Goal: Information Seeking & Learning: Check status

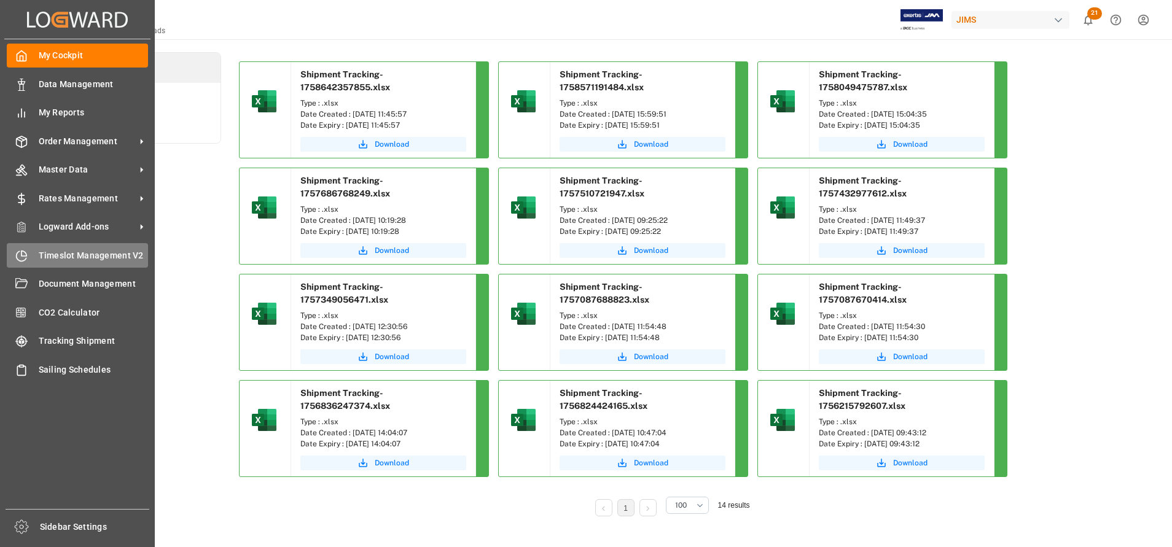
click at [105, 248] on div "Timeslot Management V2 Timeslot Management V2" at bounding box center [77, 255] width 141 height 24
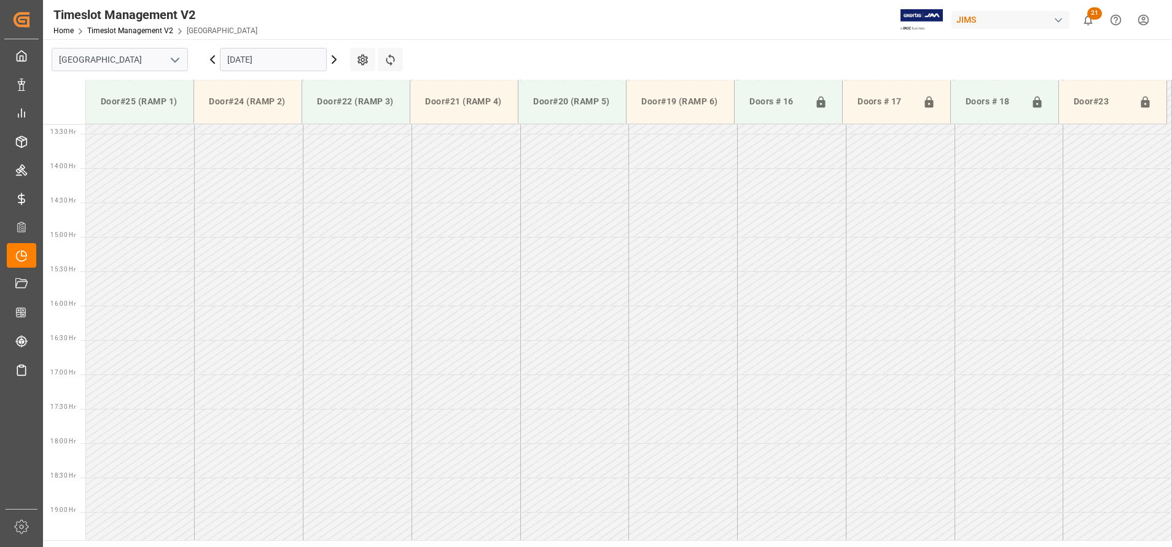
scroll to position [956, 0]
click at [178, 61] on icon "open menu" at bounding box center [175, 60] width 15 height 15
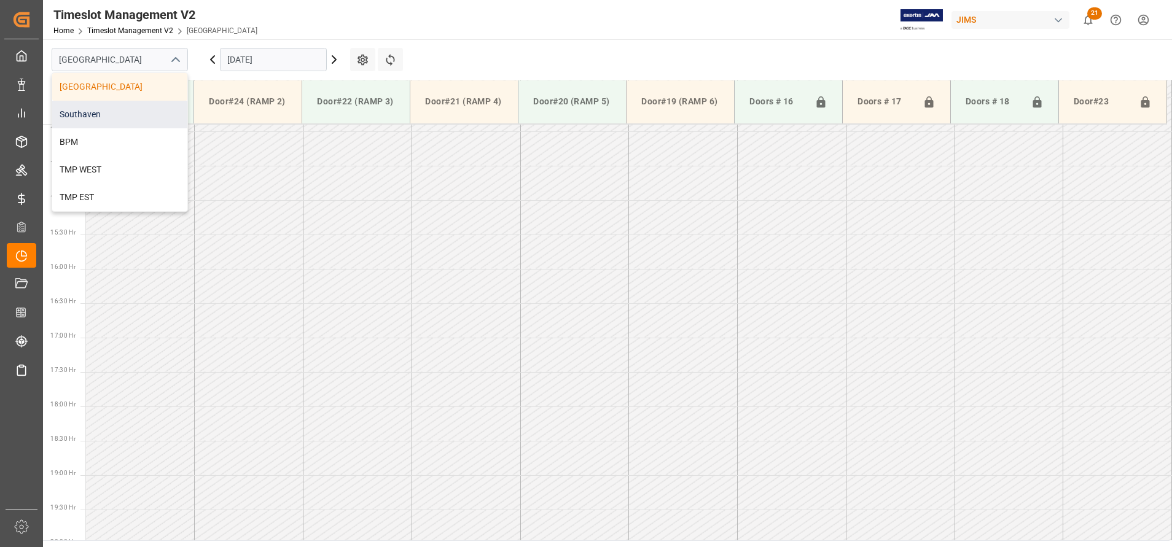
click at [142, 116] on div "Southaven" at bounding box center [119, 115] width 135 height 28
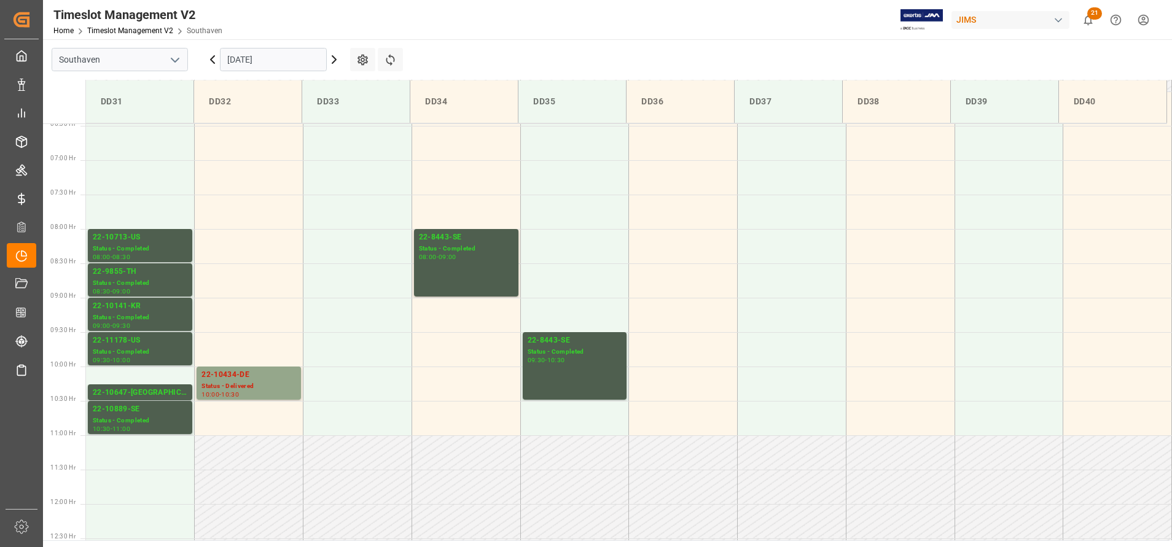
scroll to position [402, 0]
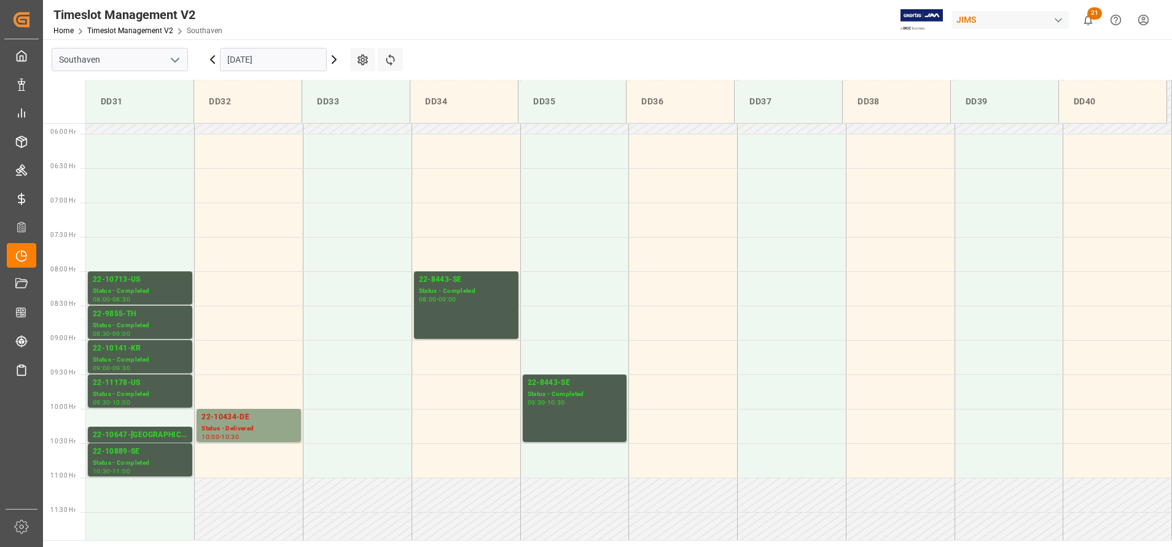
click at [337, 62] on icon at bounding box center [334, 59] width 15 height 15
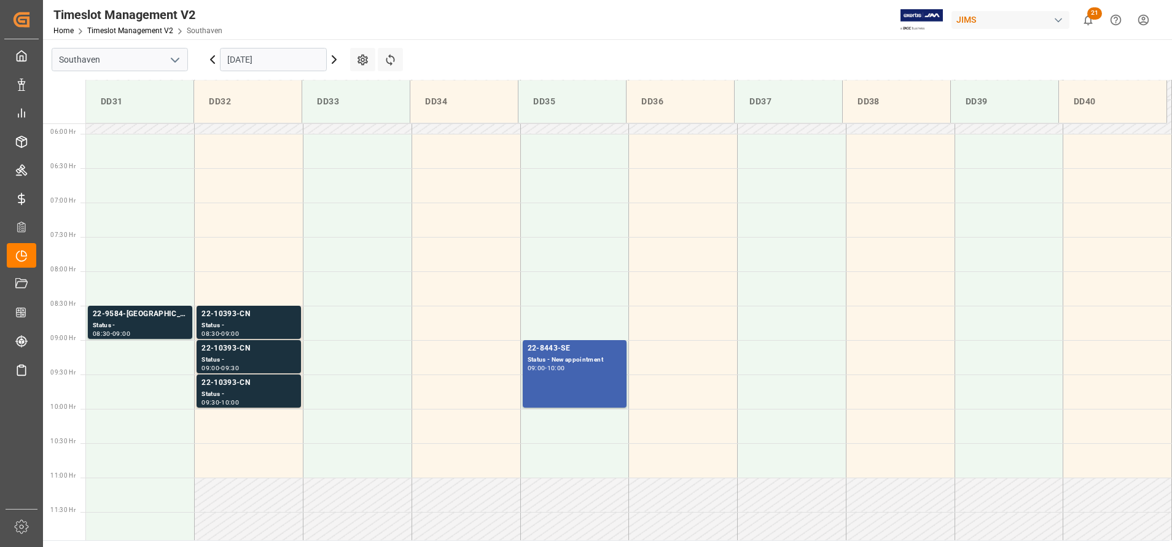
click at [335, 56] on icon at bounding box center [334, 59] width 15 height 15
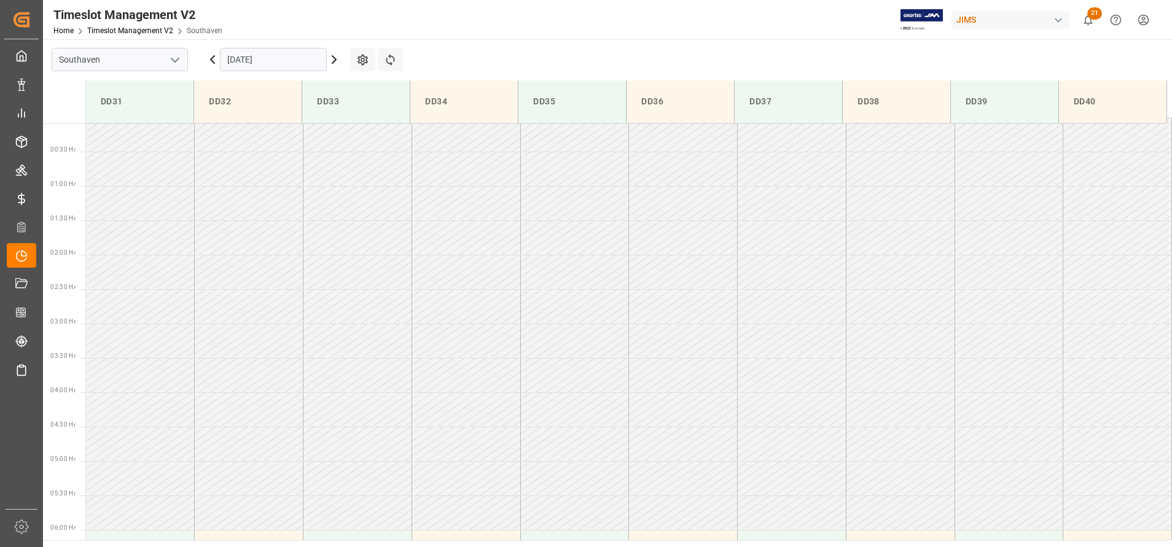
scroll to position [0, 0]
click at [335, 57] on icon at bounding box center [334, 59] width 15 height 15
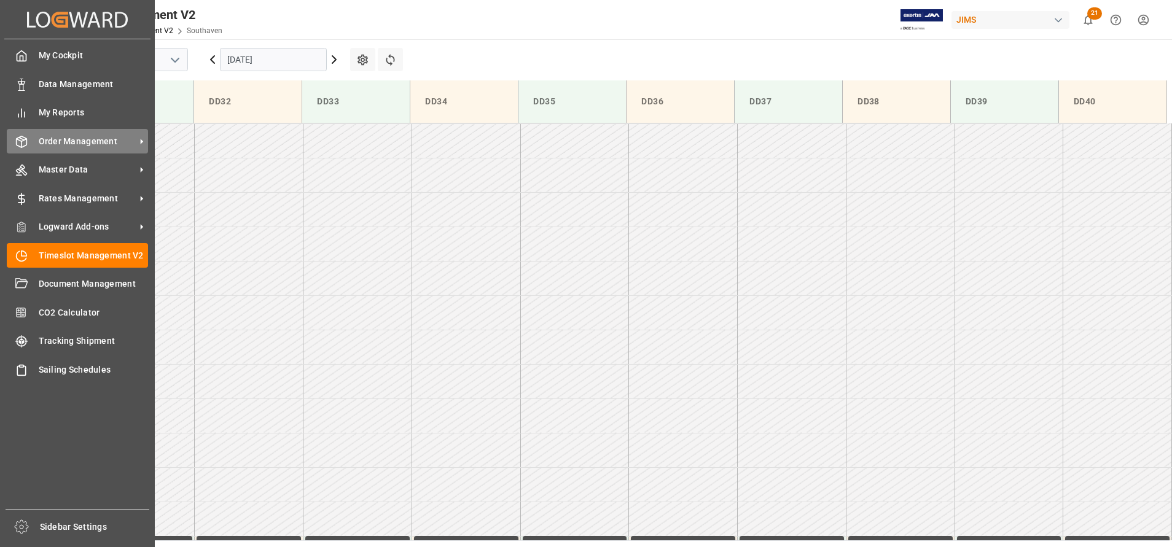
click at [103, 141] on span "Order Management" at bounding box center [87, 141] width 97 height 13
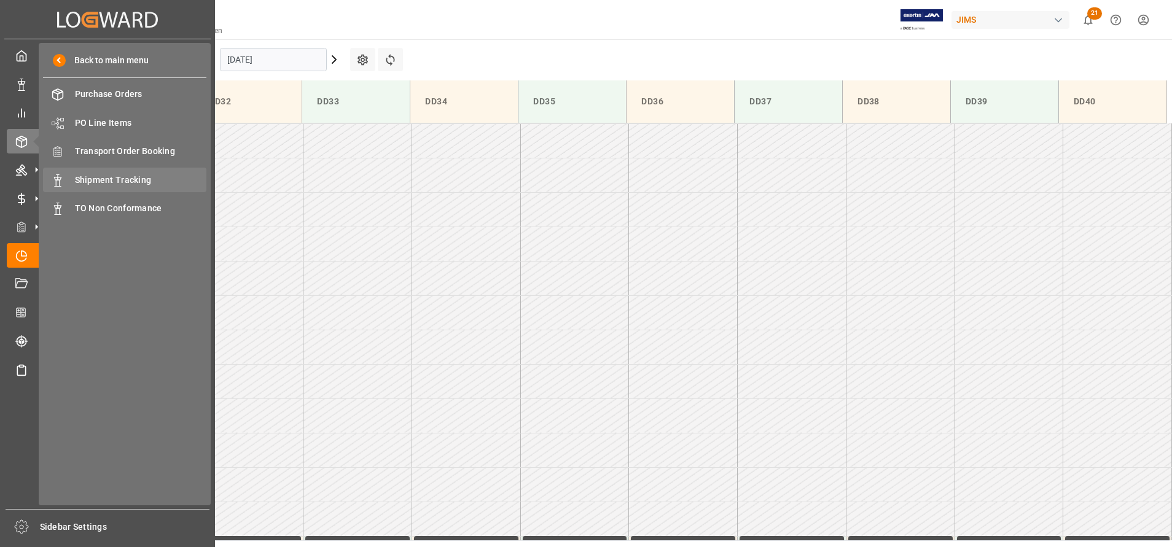
click at [124, 182] on span "Shipment Tracking" at bounding box center [141, 180] width 132 height 13
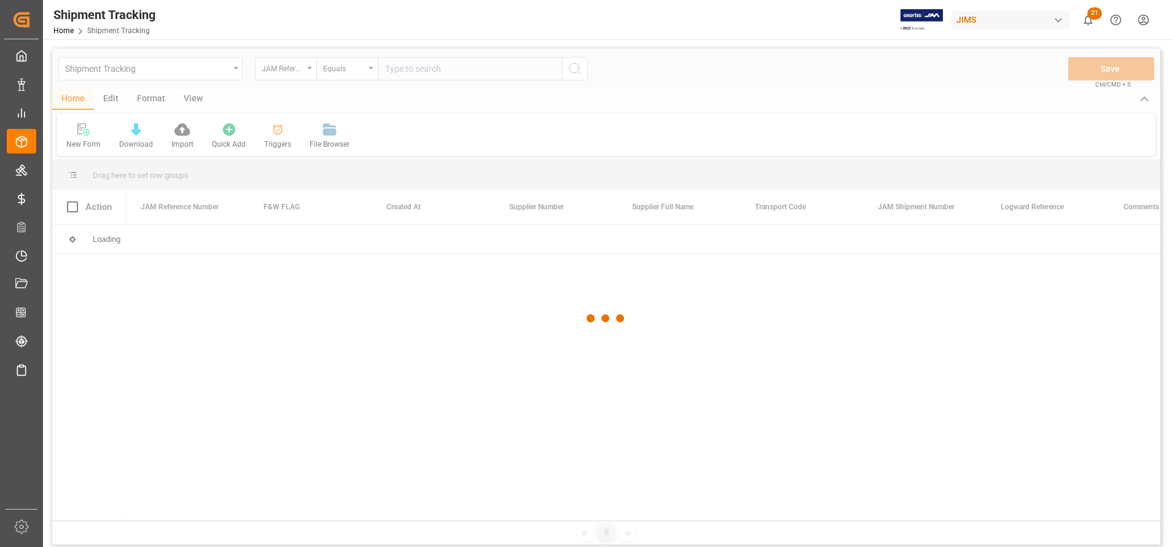
click at [264, 71] on div at bounding box center [606, 319] width 1108 height 540
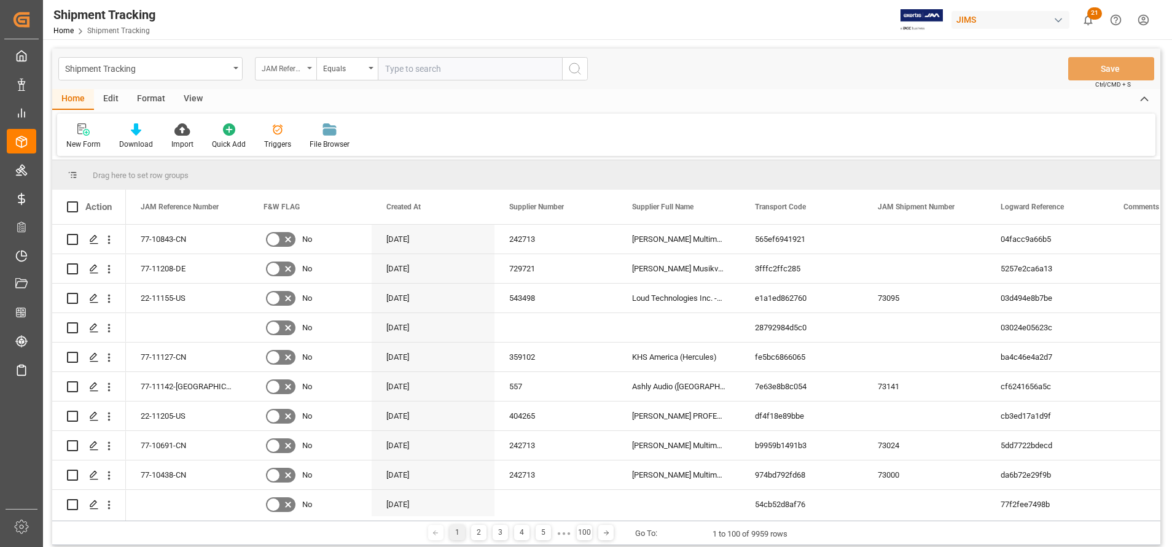
click at [275, 75] on div "JAM Reference Number" at bounding box center [285, 68] width 61 height 23
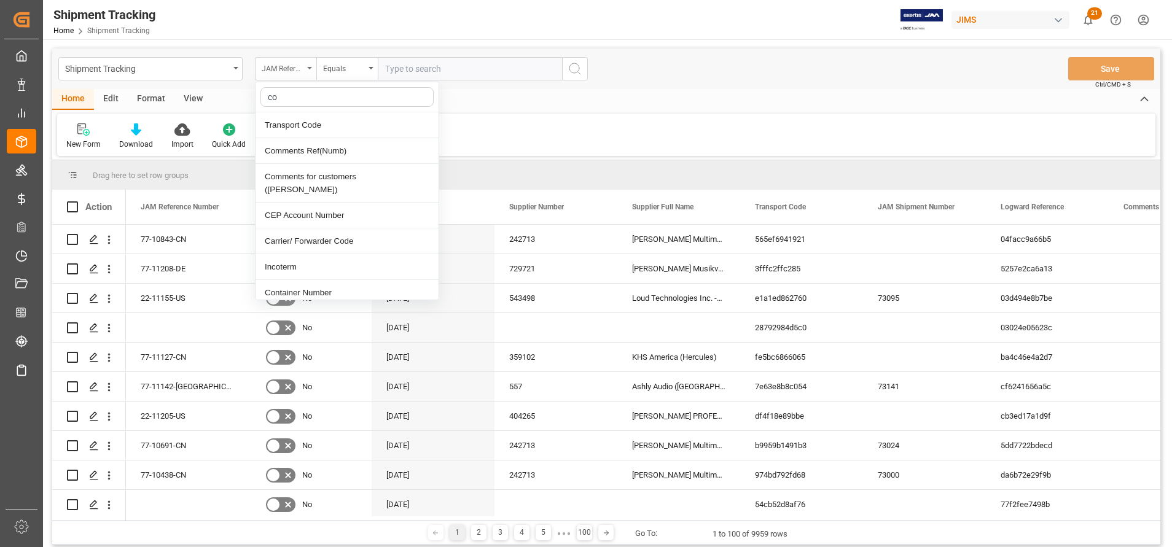
type input "con"
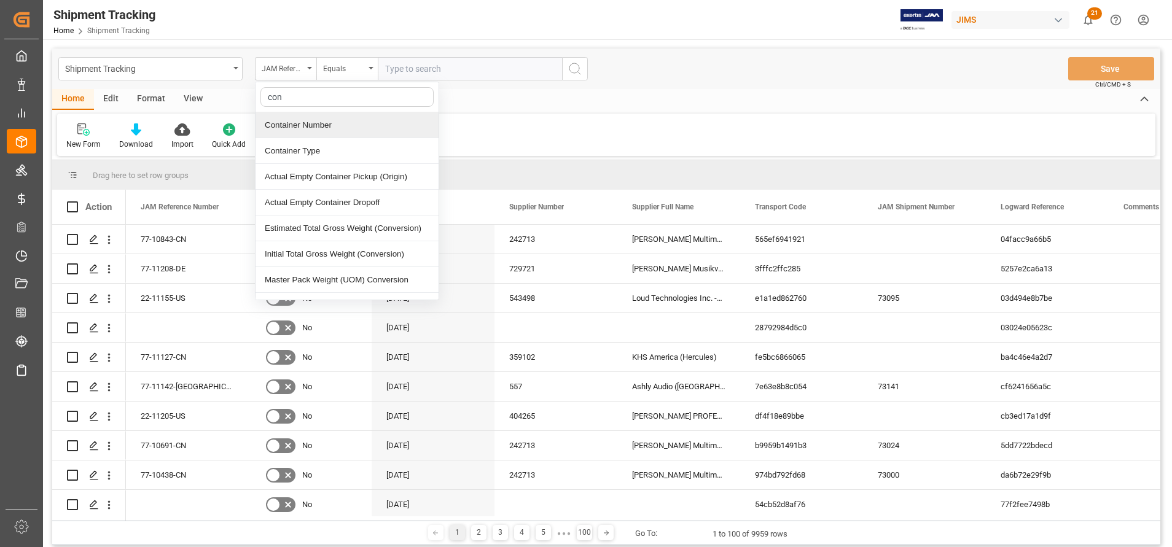
click at [316, 133] on div "Container Number" at bounding box center [347, 125] width 183 height 26
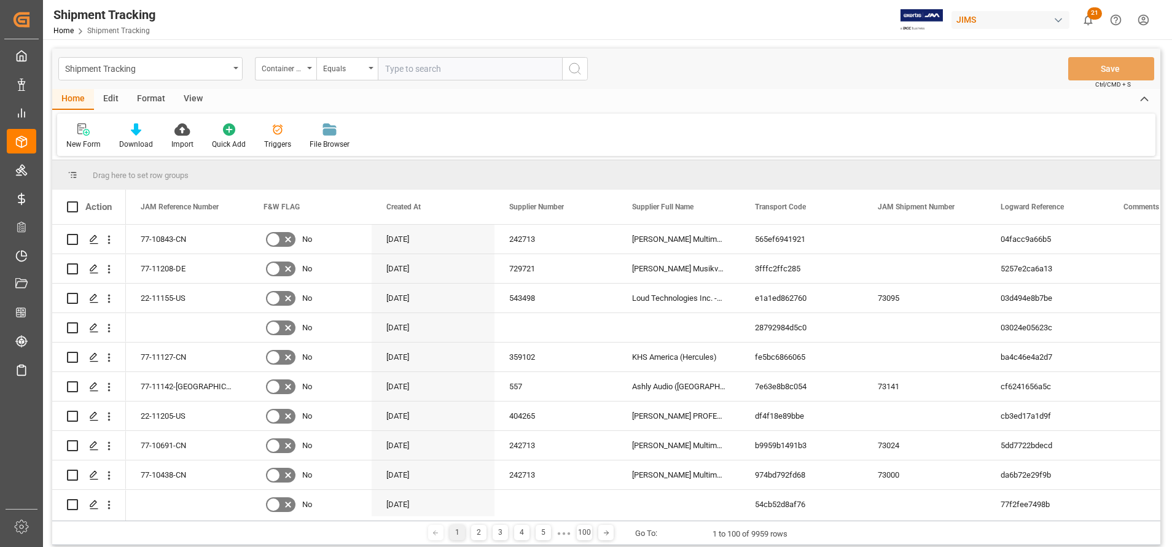
click at [477, 76] on input "text" at bounding box center [470, 68] width 184 height 23
paste input "DRYU9576005"
type input "DRYU9576005"
click at [585, 72] on button "search button" at bounding box center [575, 68] width 26 height 23
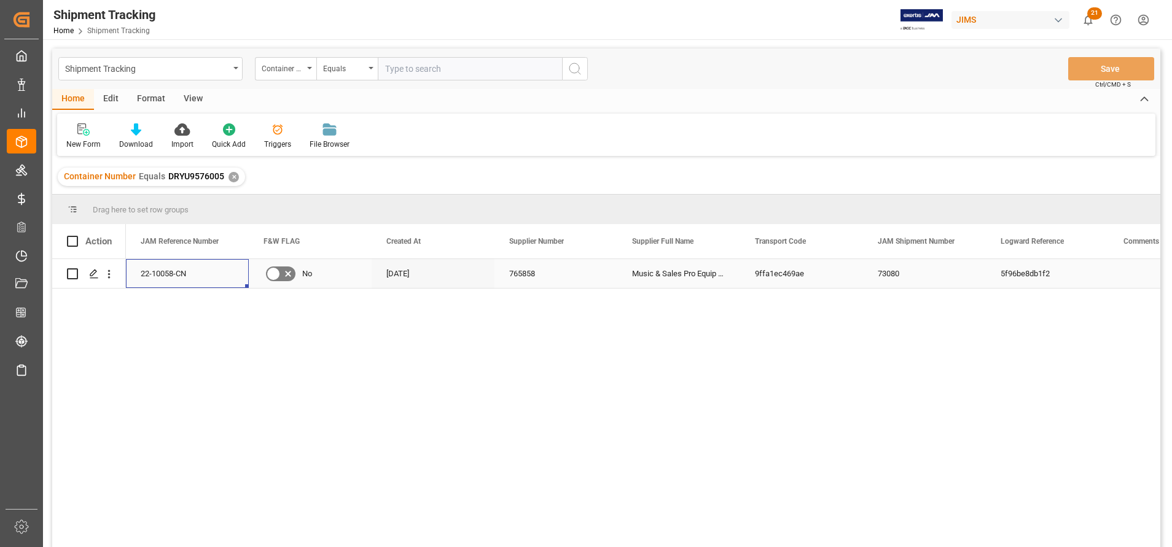
click at [171, 276] on div "22-10058-CN" at bounding box center [187, 273] width 123 height 29
click at [275, 64] on div "Container Number" at bounding box center [283, 67] width 42 height 14
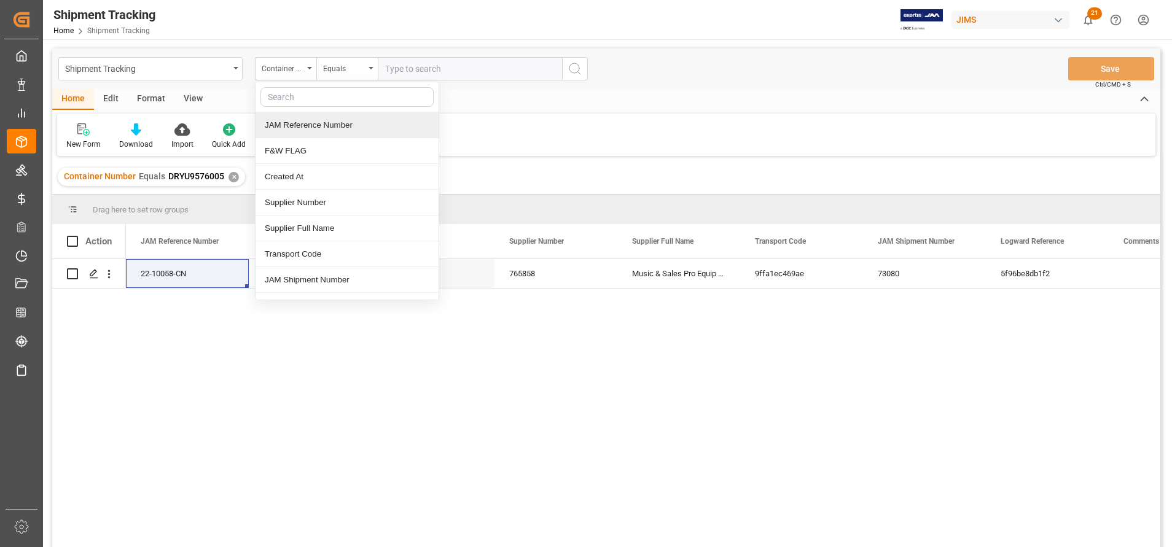
click at [304, 126] on div "JAM Reference Number" at bounding box center [347, 125] width 183 height 26
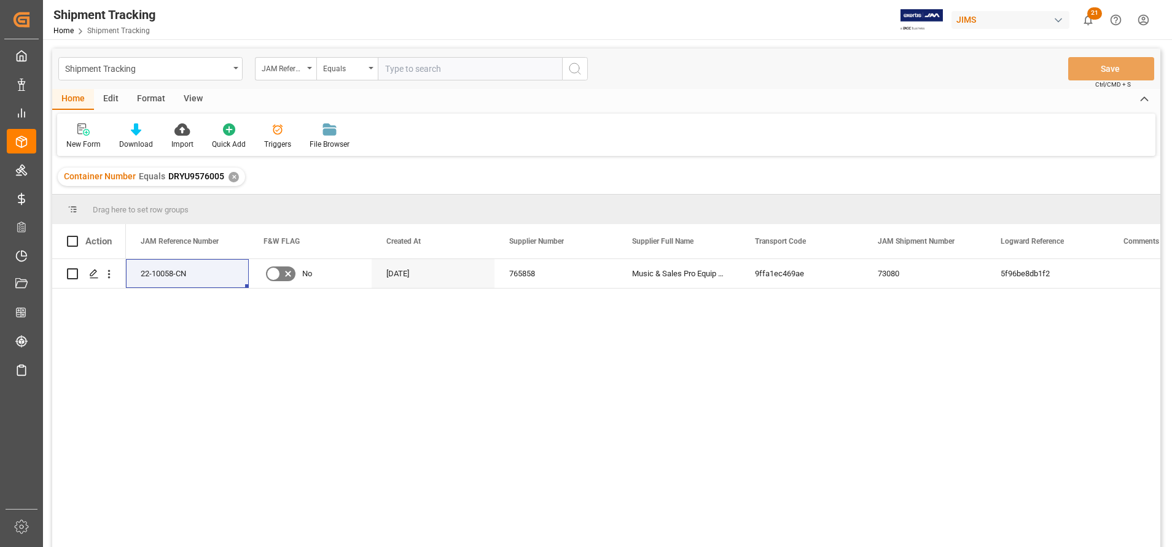
click at [446, 78] on input "text" at bounding box center [470, 68] width 184 height 23
paste input "22-10058-CN"
type input "22-10058-CN"
click at [583, 77] on button "search button" at bounding box center [575, 68] width 26 height 23
click at [225, 179] on div "Container Number Equals DRYU9576005 ✕" at bounding box center [151, 177] width 187 height 18
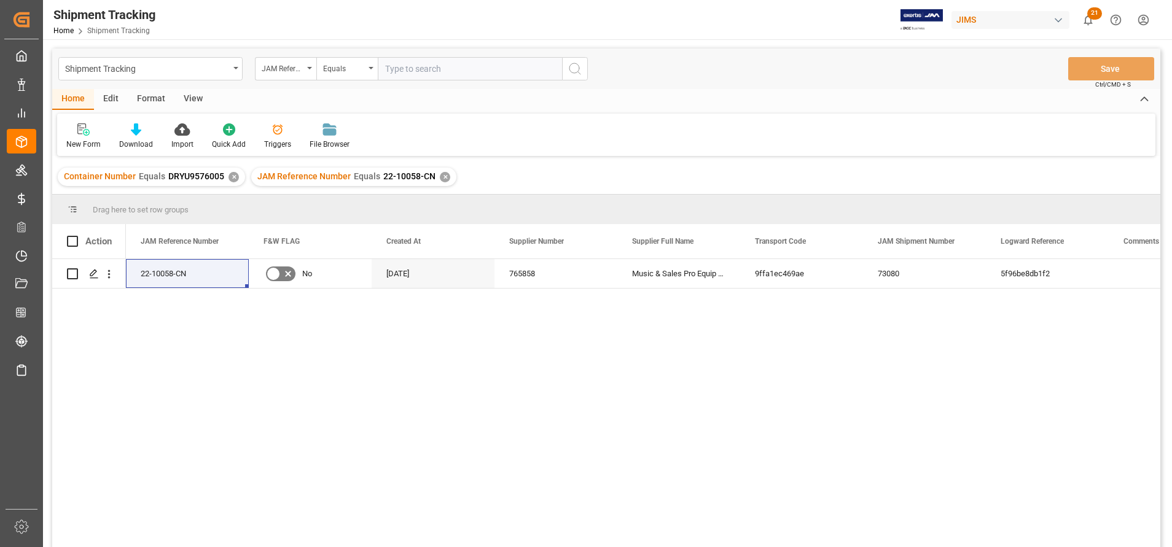
click at [229, 179] on div "✕" at bounding box center [234, 177] width 10 height 10
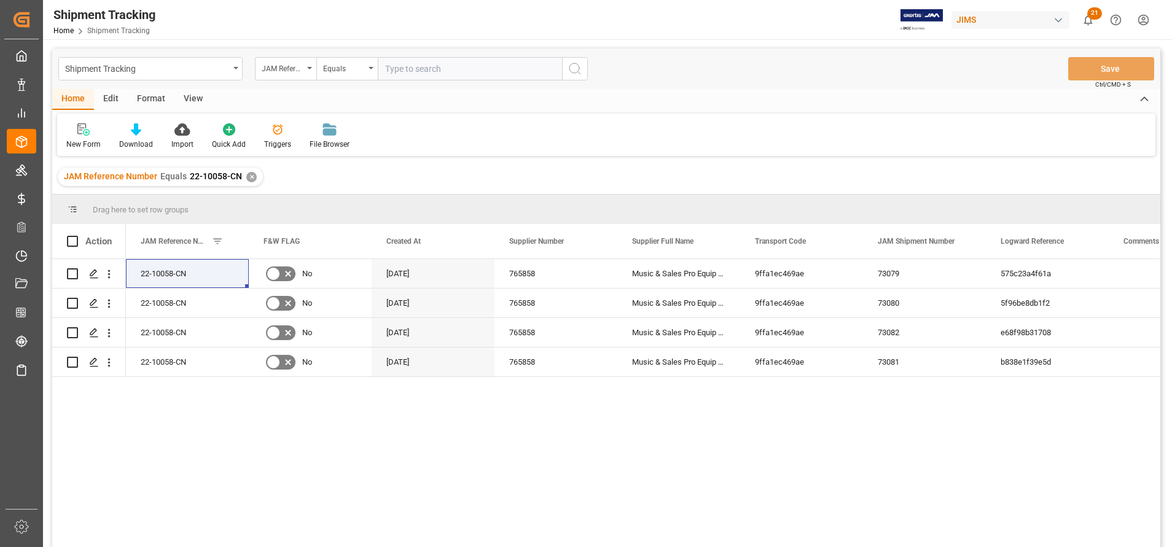
drag, startPoint x: 679, startPoint y: 402, endPoint x: 674, endPoint y: 393, distance: 10.4
click at [679, 402] on div "22-10058-CN No [DATE] 765858 Music & Sales Pro Equip GmbH [GEOGRAPHIC_DATA] 9ff…" at bounding box center [643, 407] width 1035 height 296
click at [668, 270] on div "Music & Sales Pro Equip GmbH [GEOGRAPHIC_DATA]" at bounding box center [678, 273] width 123 height 29
click at [918, 277] on div "73079" at bounding box center [924, 273] width 123 height 29
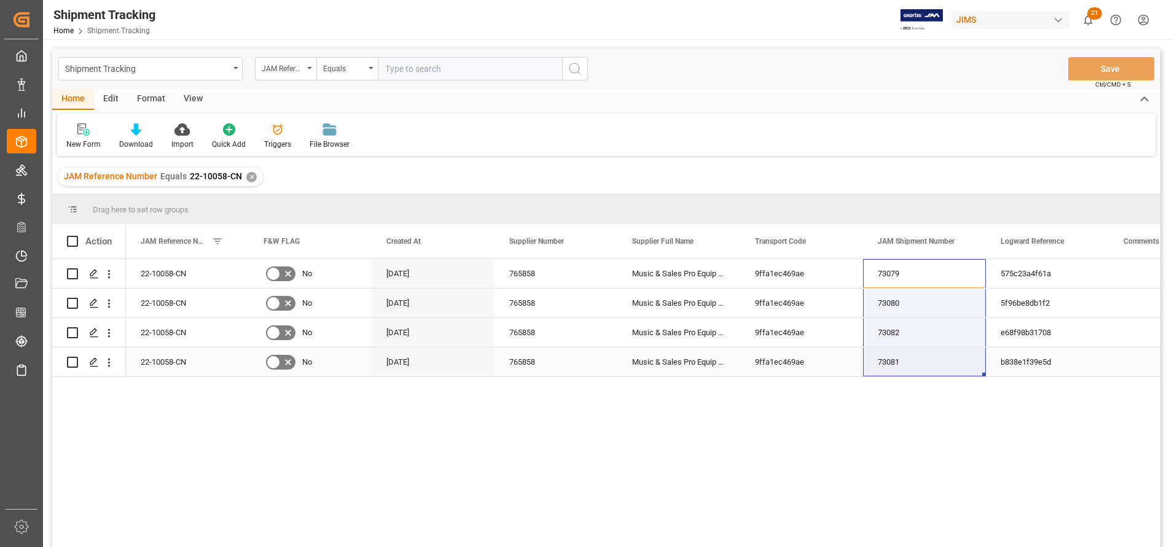
drag, startPoint x: 929, startPoint y: 275, endPoint x: 925, endPoint y: 352, distance: 76.9
